Goal: Find specific fact: Find specific fact

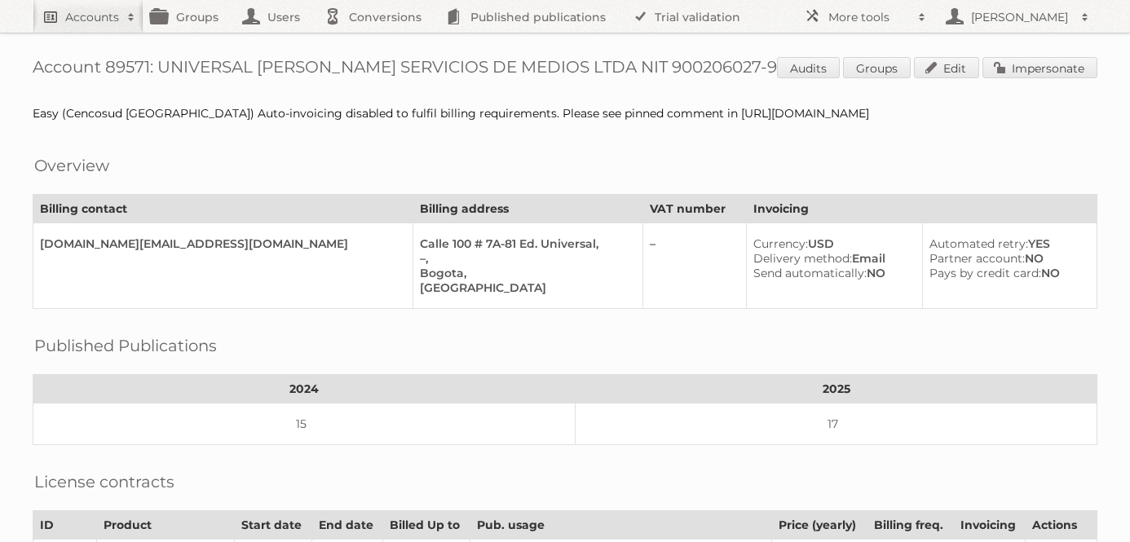
click at [95, 12] on h2 "Accounts" at bounding box center [92, 17] width 54 height 16
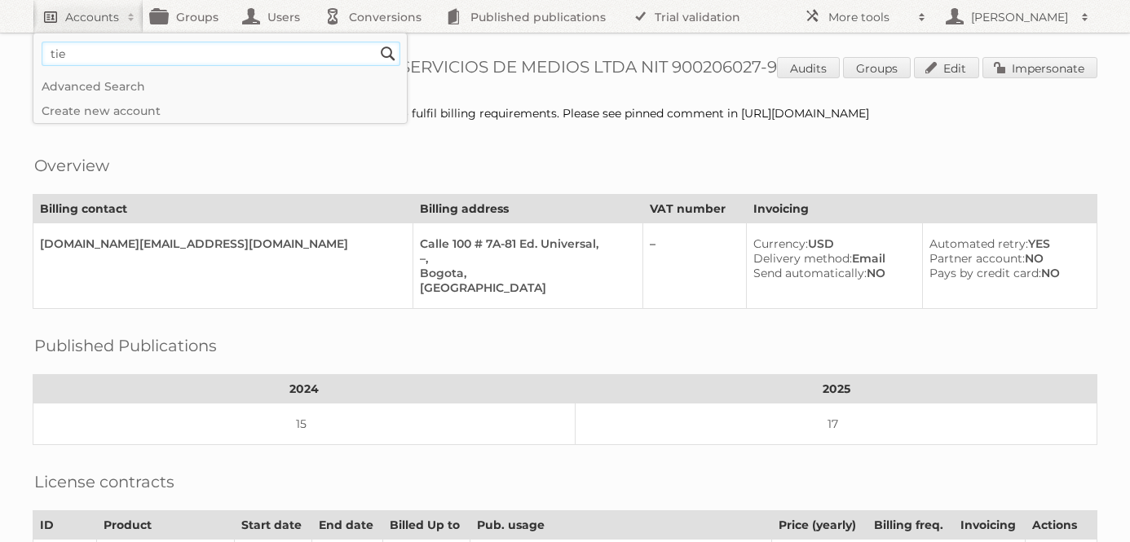
type input"] "tiendas soriana"
click at [376, 42] on input "Search" at bounding box center [388, 54] width 24 height 24
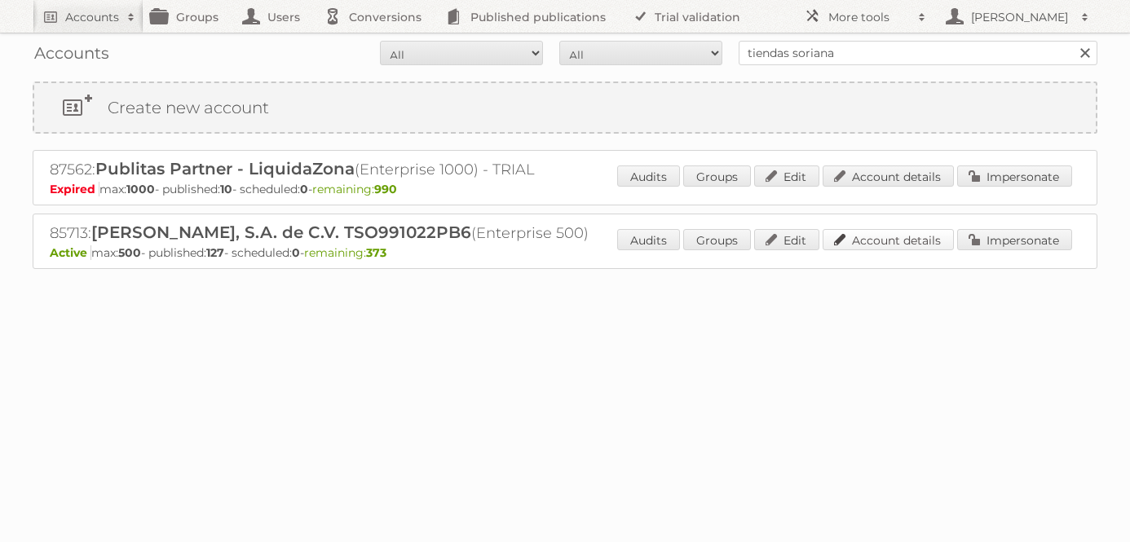
click at [914, 240] on link "Account details" at bounding box center [888, 239] width 131 height 21
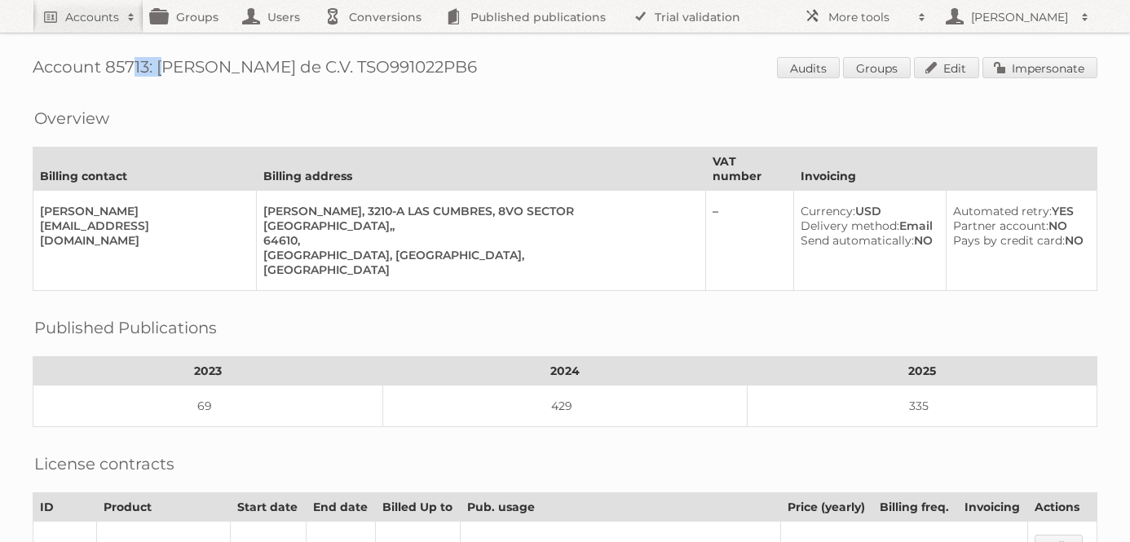
drag, startPoint x: 149, startPoint y: 70, endPoint x: 108, endPoint y: 70, distance: 40.8
click at [108, 70] on h1 "Account 85713: [PERSON_NAME] de C.V. TSO991022PB6 Audits Groups Edit Impersonate" at bounding box center [565, 69] width 1065 height 24
copy h1 "85713"
